Goal: Communication & Community: Answer question/provide support

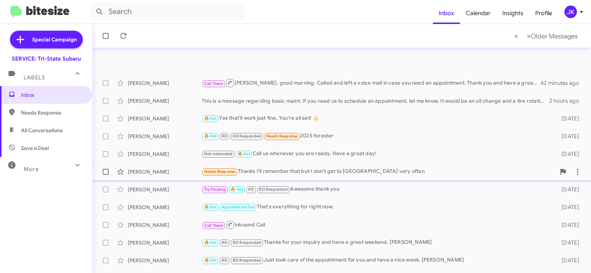
scroll to position [111, 0]
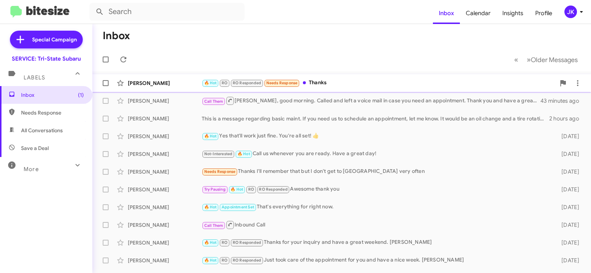
click at [316, 82] on div "🔥 Hot RO RO Responded Needs Response Thanks" at bounding box center [379, 83] width 354 height 8
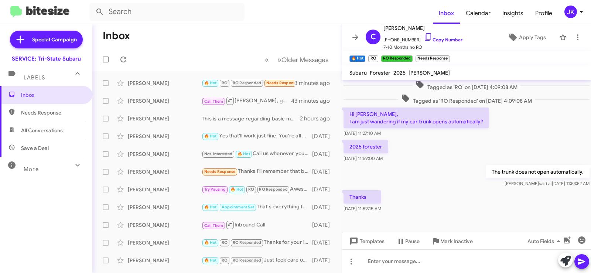
scroll to position [181, 0]
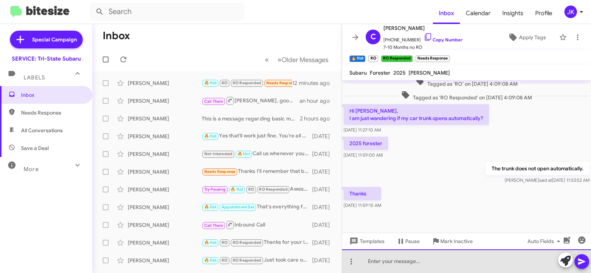
click at [379, 268] on div at bounding box center [466, 261] width 249 height 24
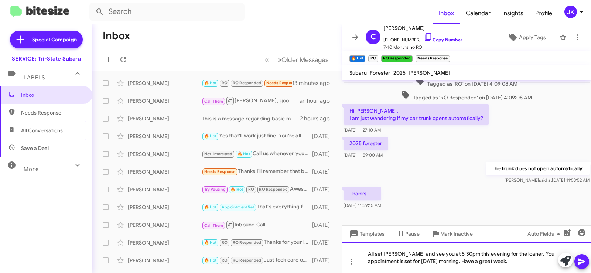
click at [548, 253] on div "All set [PERSON_NAME] and see you at 5:30pm this evening for the loaner. You ap…" at bounding box center [466, 257] width 249 height 31
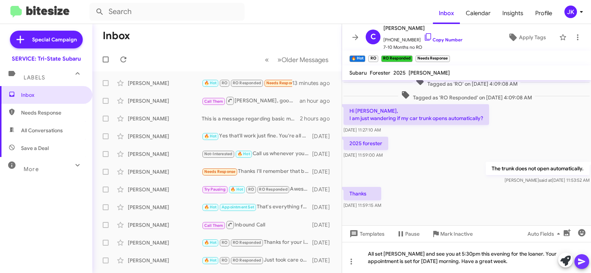
drag, startPoint x: 579, startPoint y: 263, endPoint x: 589, endPoint y: 259, distance: 10.6
click at [579, 263] on icon at bounding box center [581, 261] width 7 height 6
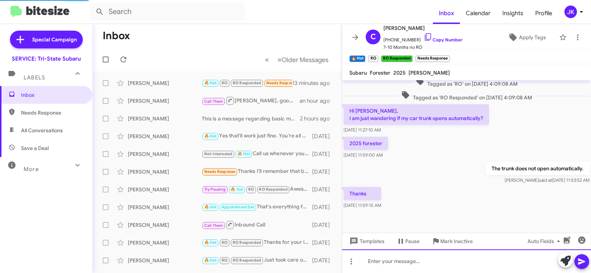
scroll to position [0, 0]
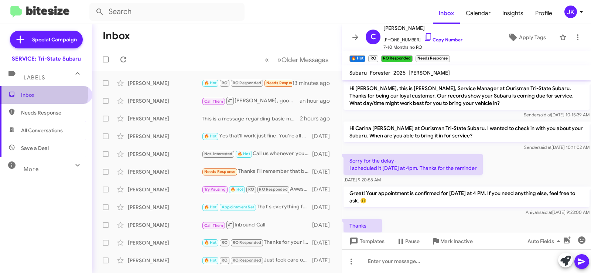
click at [31, 92] on span "Inbox" at bounding box center [52, 94] width 63 height 7
